Goal: Transaction & Acquisition: Obtain resource

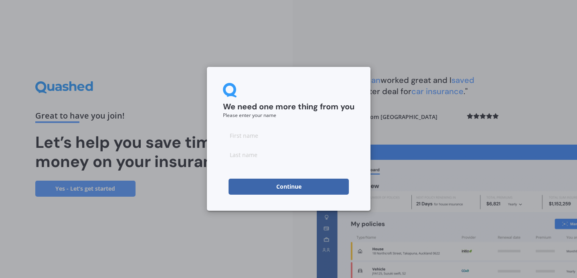
click at [280, 138] on input at bounding box center [289, 136] width 132 height 16
type input "[US_STATE]"
type input "Green"
click at [255, 190] on button "Continue" at bounding box center [289, 187] width 120 height 16
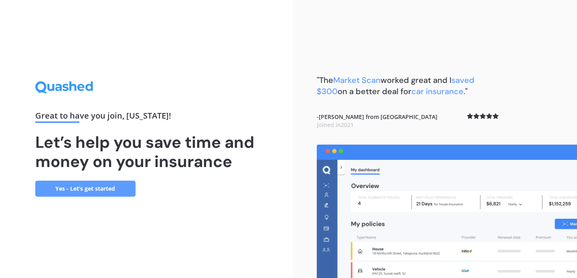
click at [101, 194] on link "Yes - Let’s get started" at bounding box center [85, 189] width 100 height 16
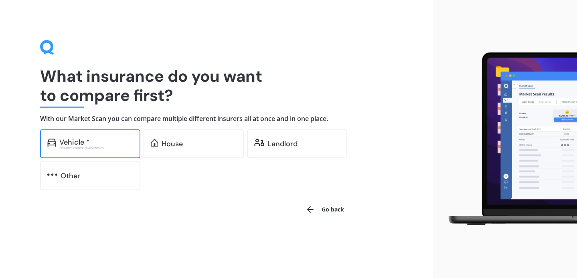
click at [102, 146] on div "Excludes commercial vehicles" at bounding box center [96, 147] width 74 height 3
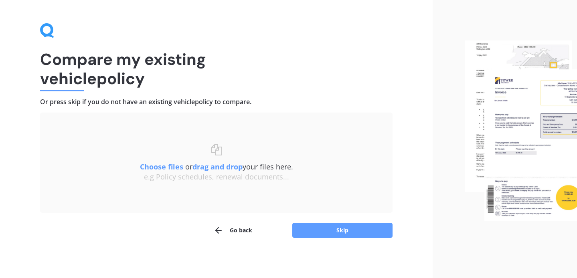
scroll to position [16, 0]
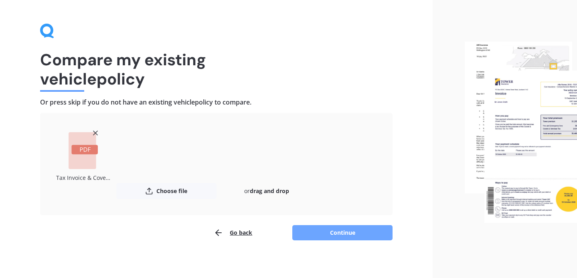
click at [337, 235] on button "Continue" at bounding box center [342, 232] width 100 height 15
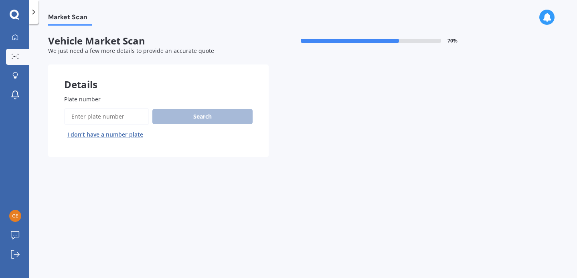
click at [93, 117] on input "Plate number" at bounding box center [106, 116] width 85 height 17
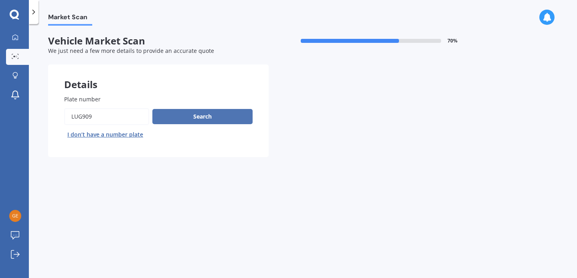
type input "LUG909"
click at [178, 112] on button "Search" at bounding box center [202, 116] width 100 height 15
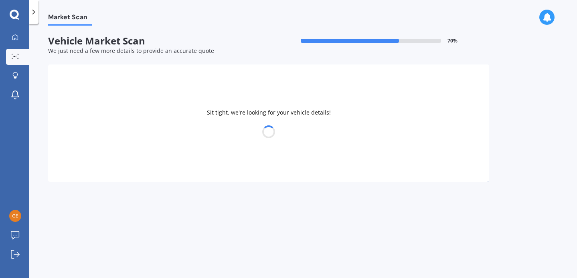
select select "NISSAN"
select select "WINGROAD"
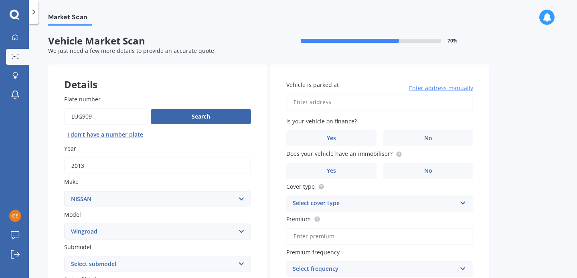
scroll to position [167, 0]
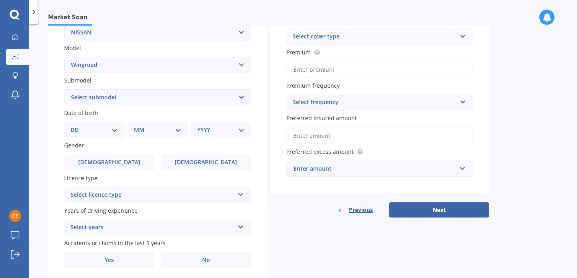
click at [165, 191] on div "Select licence type" at bounding box center [153, 196] width 164 height 10
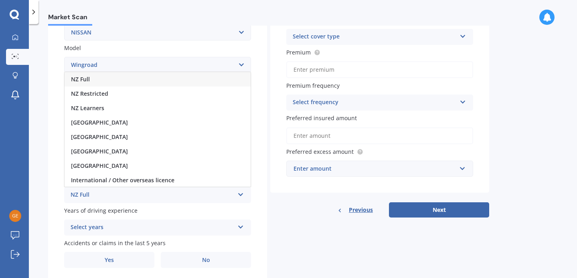
click at [111, 75] on div "NZ Full" at bounding box center [158, 79] width 186 height 14
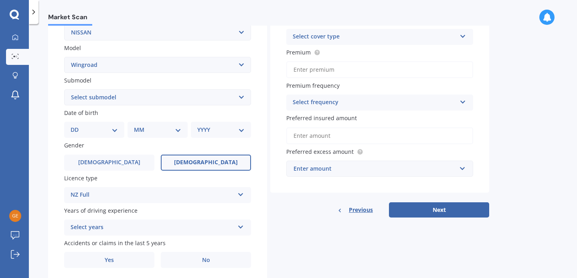
click at [210, 161] on span "[DEMOGRAPHIC_DATA]" at bounding box center [206, 162] width 64 height 7
click at [0, 0] on input "[DEMOGRAPHIC_DATA]" at bounding box center [0, 0] width 0 height 0
select select "06"
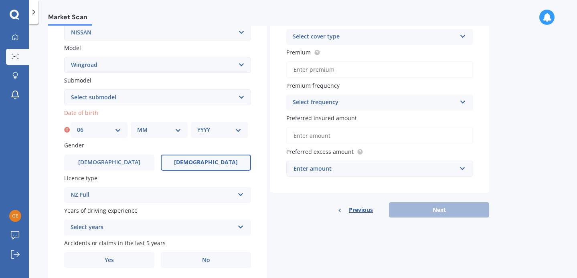
select select "11"
click at [227, 129] on select "YYYY 2025 2024 2023 2022 2021 2020 2019 2018 2017 2016 2015 2014 2013 2012 2011…" at bounding box center [219, 130] width 44 height 9
select select "1992"
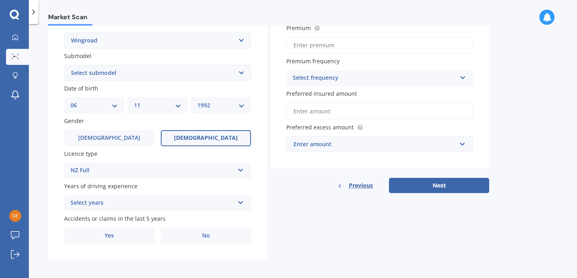
scroll to position [191, 0]
click at [176, 202] on div "Select years" at bounding box center [153, 204] width 164 height 10
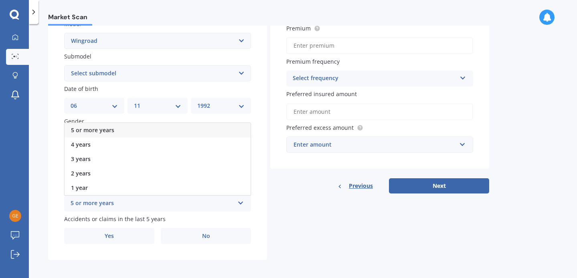
click at [100, 127] on span "5 or more years" at bounding box center [92, 130] width 43 height 8
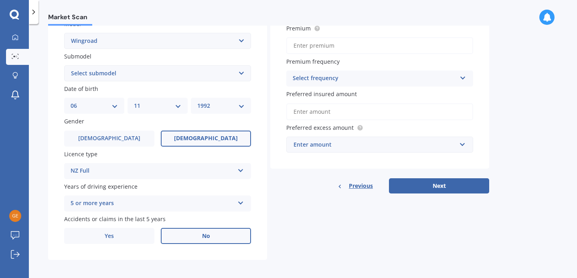
click at [189, 236] on label "No" at bounding box center [206, 236] width 90 height 16
click at [0, 0] on input "No" at bounding box center [0, 0] width 0 height 0
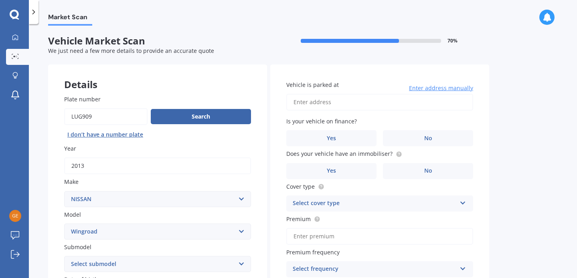
scroll to position [0, 0]
type input "[STREET_ADDRESS]"
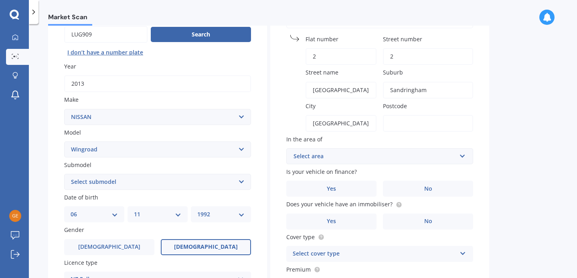
scroll to position [84, 0]
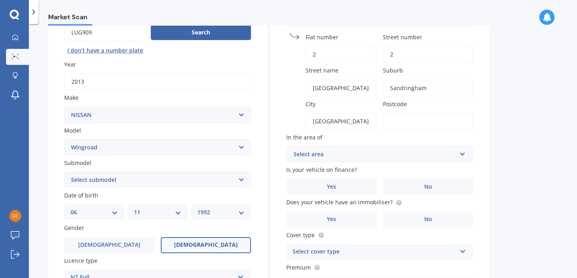
click at [366, 153] on div "Select area" at bounding box center [375, 154] width 163 height 9
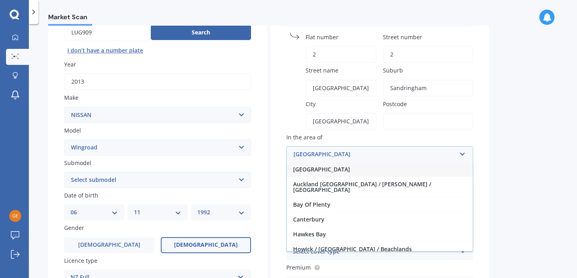
click at [327, 169] on span "[GEOGRAPHIC_DATA]" at bounding box center [321, 170] width 57 height 8
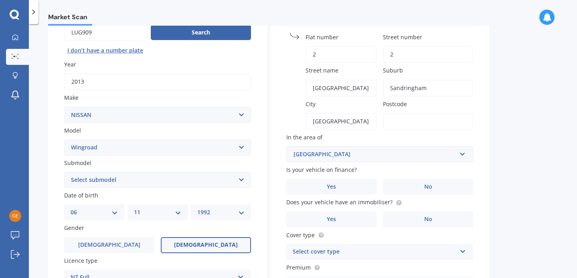
click at [327, 169] on span "Is your vehicle on finance?" at bounding box center [321, 170] width 71 height 8
click at [513, 141] on div "Market Scan Vehicle Market Scan 70 % We just need a few more details to provide…" at bounding box center [303, 153] width 548 height 254
click at [419, 188] on label "No" at bounding box center [428, 187] width 90 height 16
click at [0, 0] on input "No" at bounding box center [0, 0] width 0 height 0
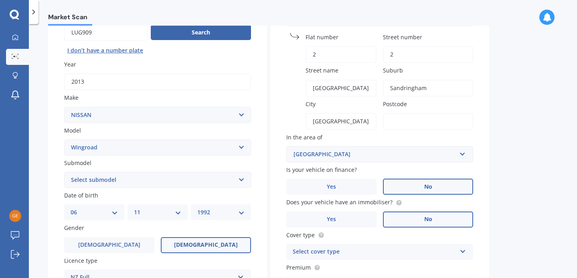
click at [417, 217] on label "No" at bounding box center [428, 220] width 90 height 16
click at [0, 0] on input "No" at bounding box center [0, 0] width 0 height 0
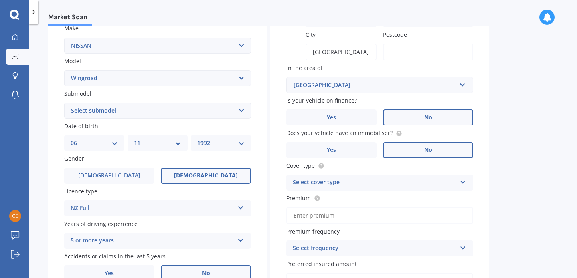
scroll to position [156, 0]
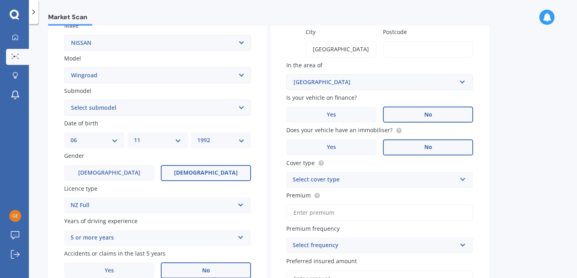
click at [405, 176] on div "Select cover type" at bounding box center [375, 180] width 164 height 10
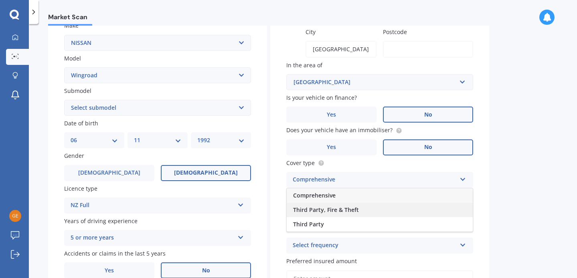
click at [360, 207] on div "Third Party, Fire & Theft" at bounding box center [380, 210] width 186 height 14
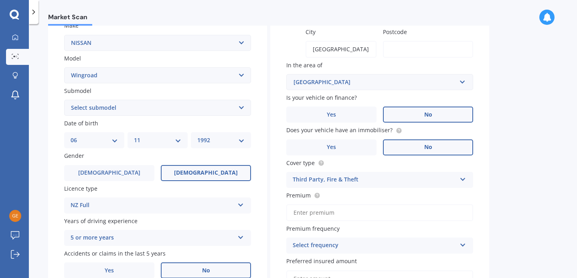
click at [511, 206] on div "Market Scan Vehicle Market Scan 70 % We just need a few more details to provide…" at bounding box center [303, 153] width 548 height 254
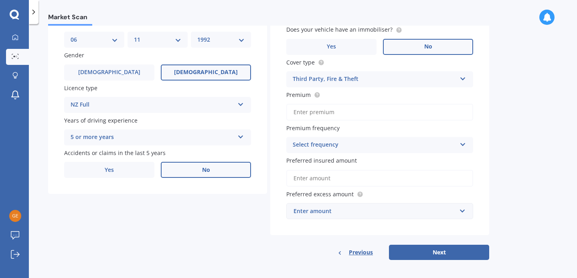
scroll to position [257, 0]
click at [425, 144] on div "Select frequency" at bounding box center [375, 146] width 164 height 10
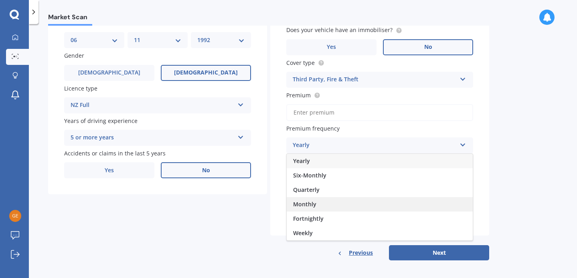
click at [317, 205] on div "Monthly" at bounding box center [380, 204] width 186 height 14
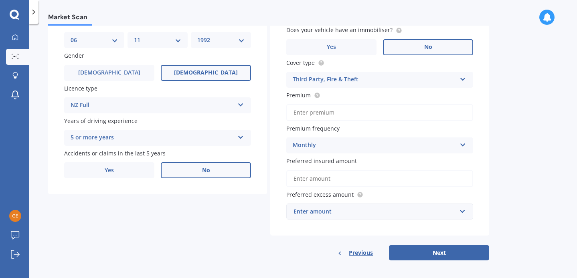
click at [420, 177] on input "Preferred insured amount" at bounding box center [379, 179] width 187 height 17
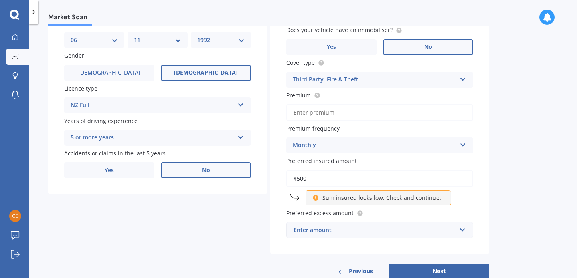
type input "$5,000"
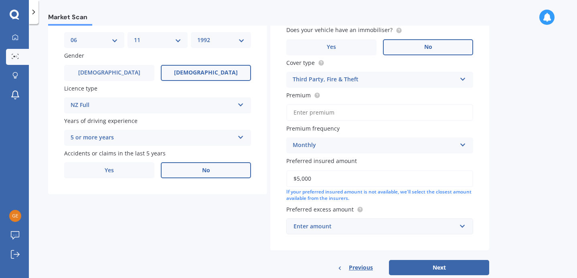
click at [518, 195] on div "Market Scan Vehicle Market Scan 70 % We just need a few more details to provide…" at bounding box center [303, 153] width 548 height 254
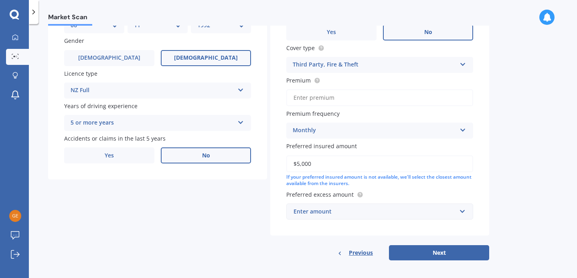
scroll to position [271, 0]
click at [462, 208] on input "text" at bounding box center [377, 212] width 180 height 15
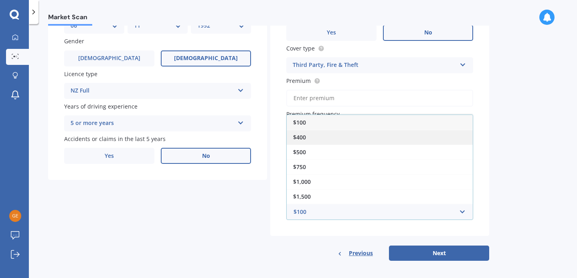
click at [313, 136] on div "$400" at bounding box center [380, 137] width 186 height 15
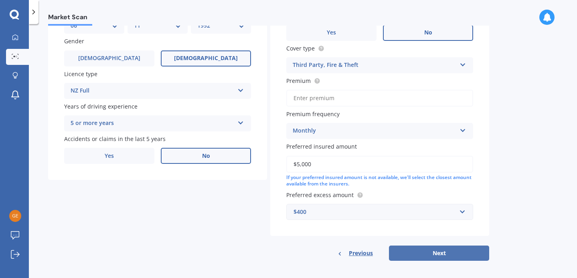
click at [458, 252] on button "Next" at bounding box center [439, 253] width 100 height 15
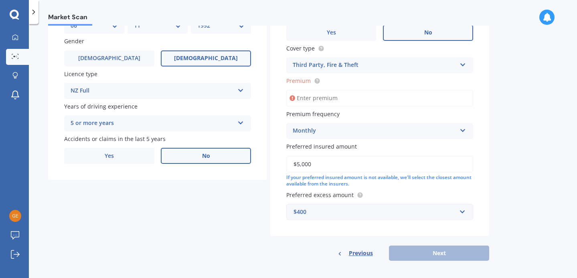
scroll to position [270, 0]
click at [310, 95] on input "Premium" at bounding box center [379, 99] width 187 height 17
click at [329, 94] on input "Premium" at bounding box center [379, 99] width 187 height 17
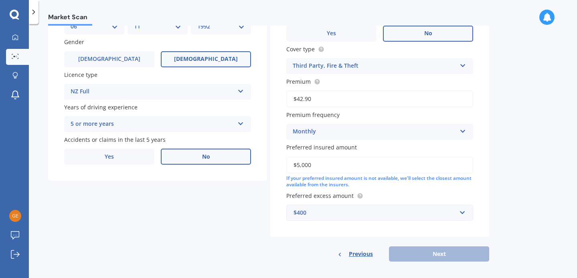
type input "$42.92"
click at [398, 235] on div "Vehicle is parked at [STREET_ADDRESS] [GEOGRAPHIC_DATA] number [GEOGRAPHIC_DATA…" at bounding box center [379, 28] width 219 height 468
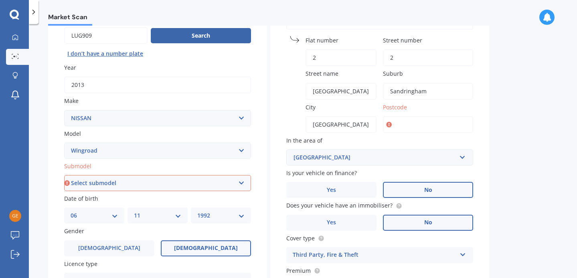
scroll to position [75, 0]
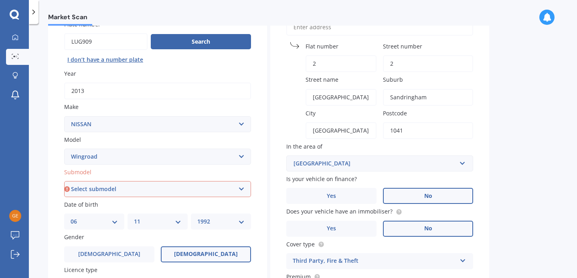
type input "1041"
click at [524, 147] on div "Market Scan Vehicle Market Scan 70 % We just need a few more details to provide…" at bounding box center [303, 153] width 548 height 254
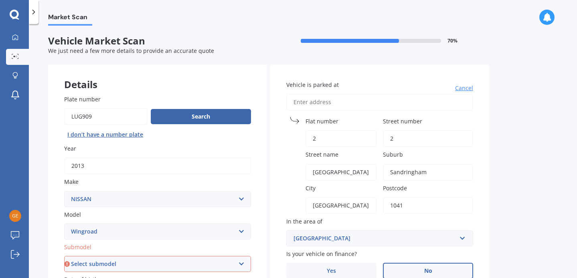
scroll to position [0, 0]
select select "(ALL)"
click at [554, 214] on div "Market Scan Vehicle Market Scan 70 % We just need a few more details to provide…" at bounding box center [303, 153] width 548 height 254
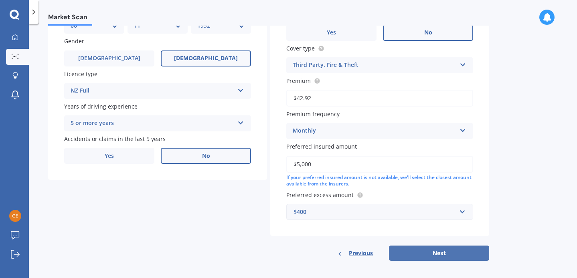
click at [466, 248] on button "Next" at bounding box center [439, 253] width 100 height 15
select select "06"
select select "11"
select select "1992"
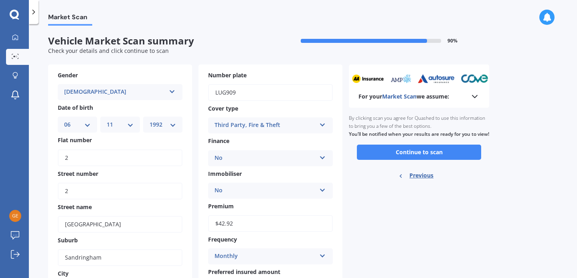
click at [475, 95] on icon at bounding box center [475, 97] width 10 height 10
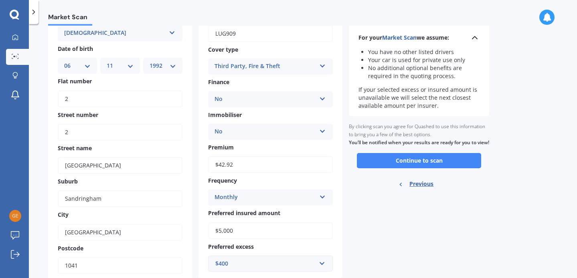
scroll to position [57, 0]
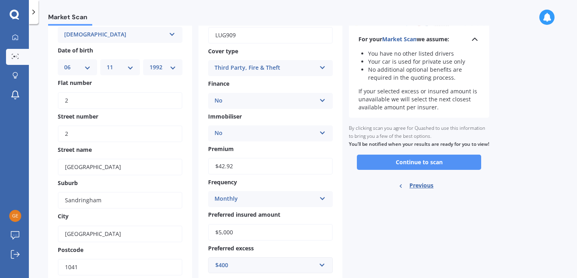
click at [447, 169] on button "Continue to scan" at bounding box center [419, 162] width 124 height 15
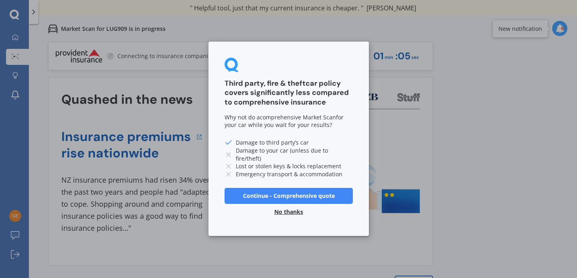
click at [292, 196] on button "Continue - Comprehensive quote" at bounding box center [289, 196] width 128 height 16
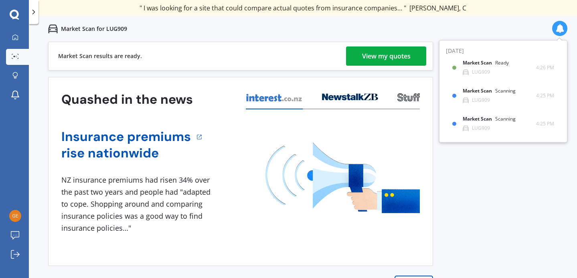
click at [377, 60] on div "View my quotes" at bounding box center [386, 56] width 49 height 19
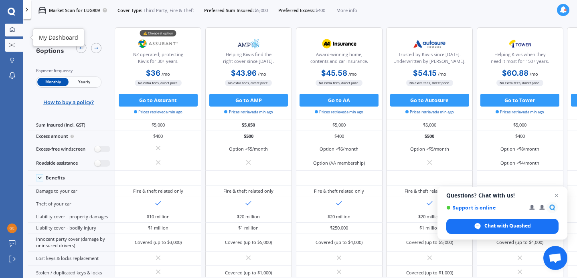
click at [15, 35] on link "My Dashboard" at bounding box center [14, 30] width 18 height 13
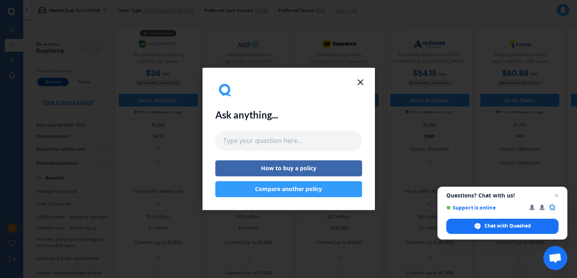
click at [305, 189] on button "Compare another policy" at bounding box center [288, 190] width 147 height 16
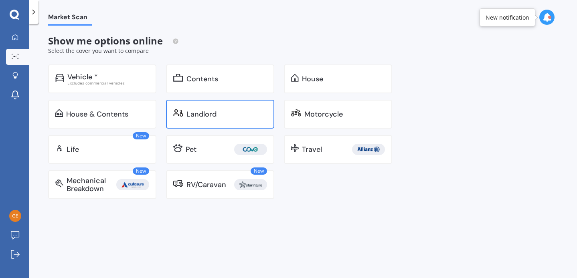
click at [217, 111] on div "Landlord" at bounding box center [227, 114] width 81 height 8
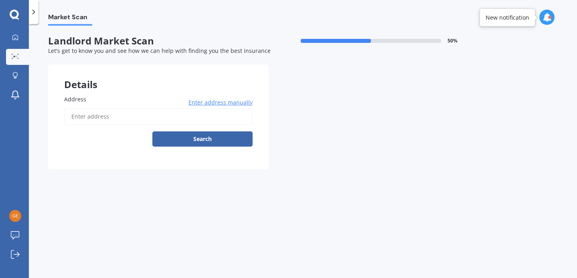
click at [216, 112] on input "Address" at bounding box center [158, 116] width 189 height 17
type input "[STREET_ADDRESS]"
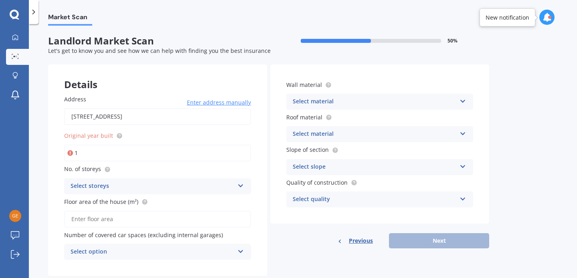
type input "19"
